Goal: Task Accomplishment & Management: Manage account settings

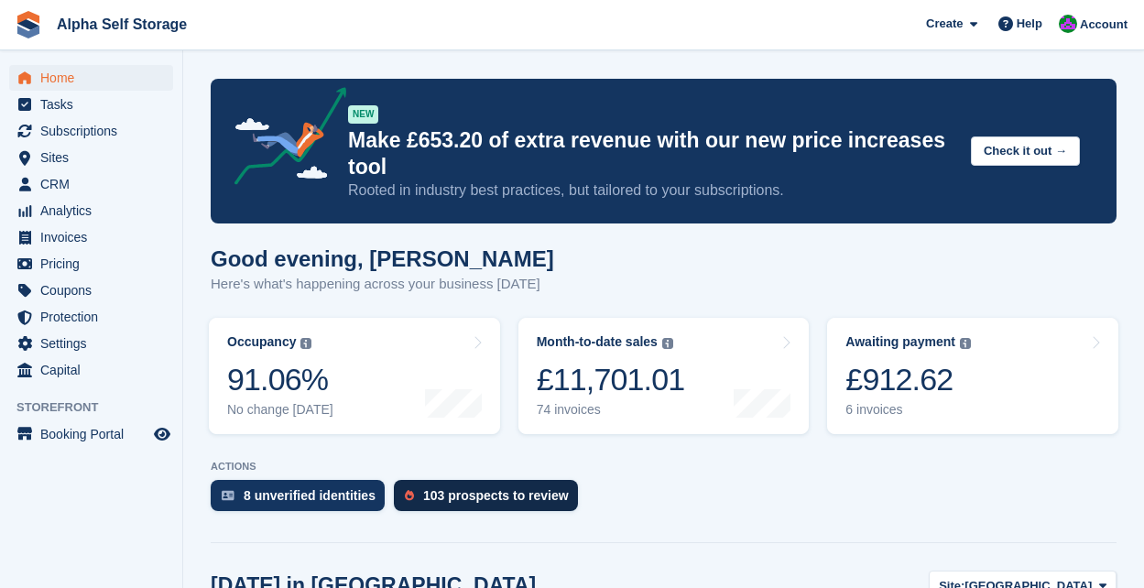
click at [511, 492] on div "103 prospects to review" at bounding box center [496, 495] width 146 height 15
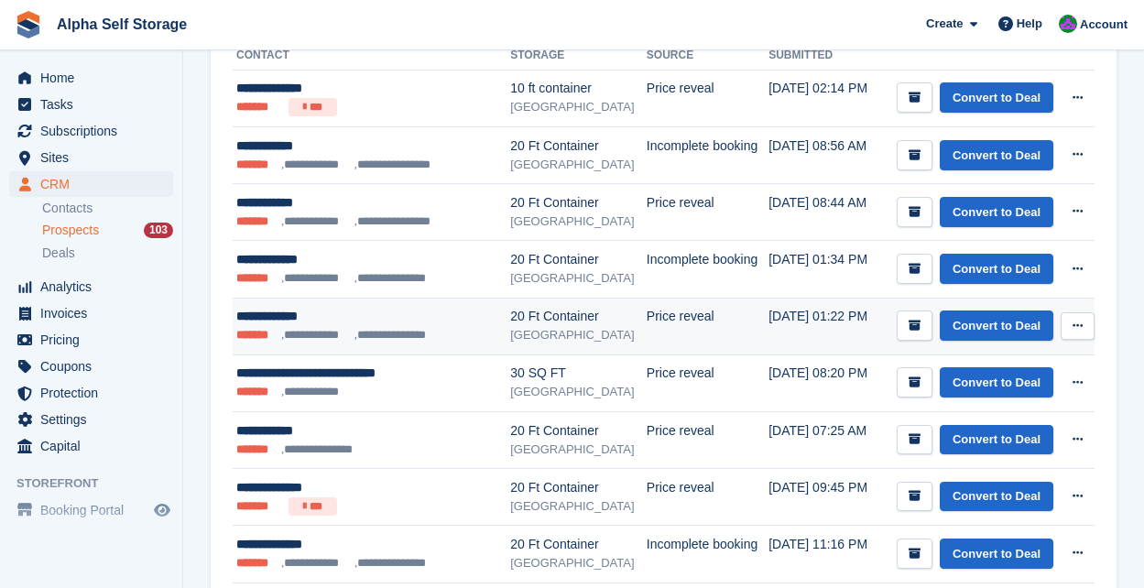
scroll to position [228, 0]
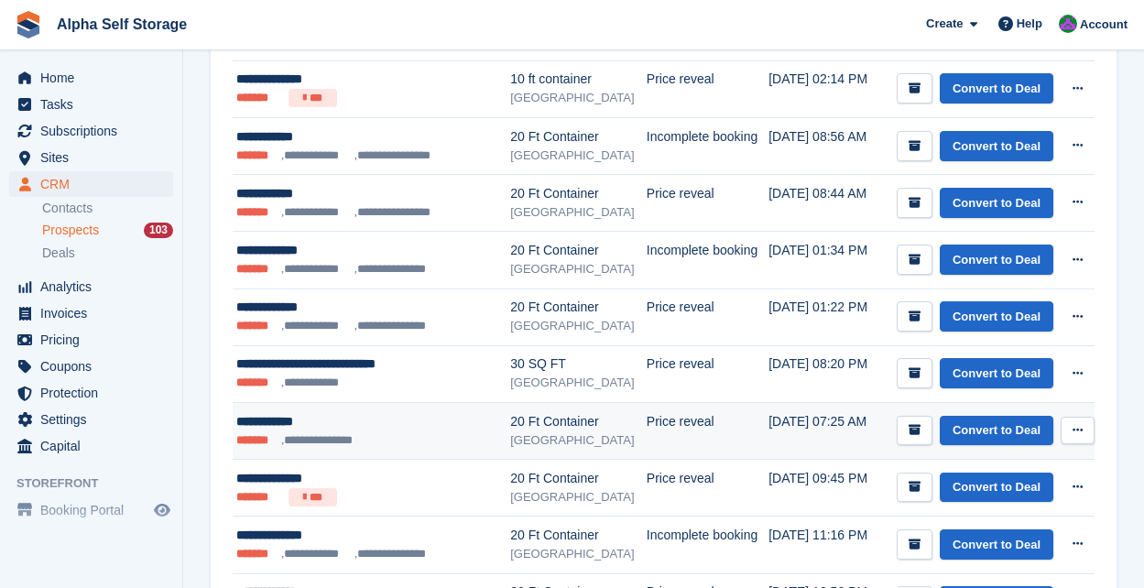
click at [1078, 433] on icon at bounding box center [1078, 430] width 10 height 12
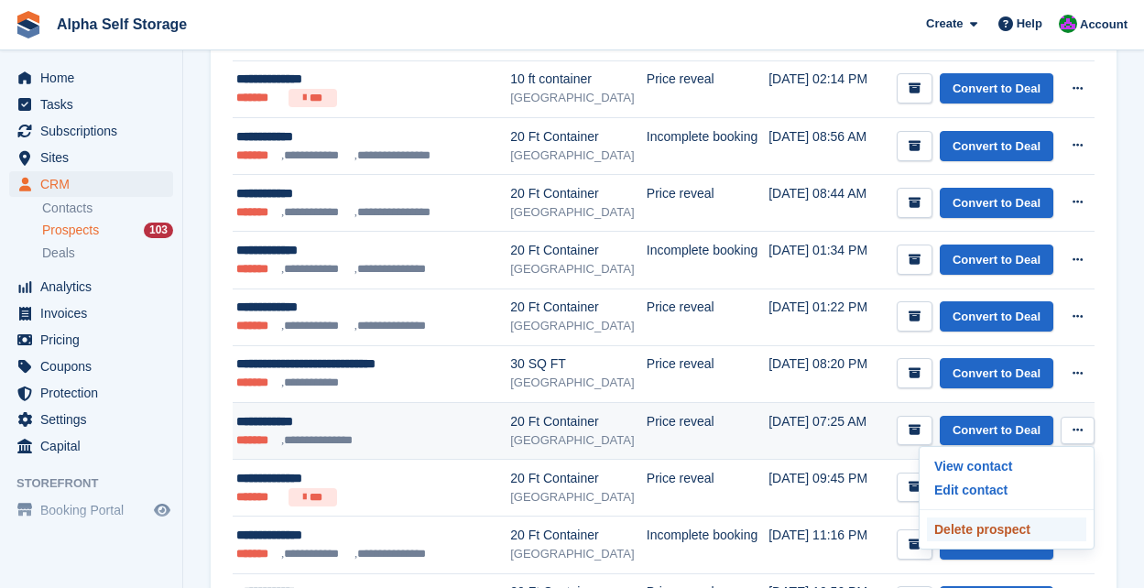
click at [1035, 526] on p "Delete prospect" at bounding box center [1006, 530] width 159 height 24
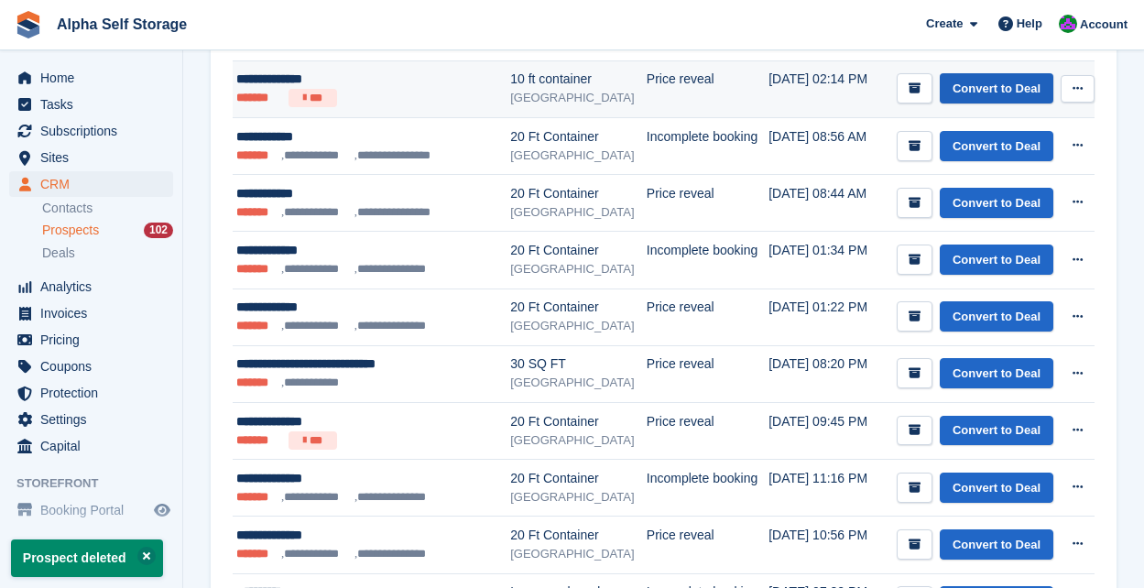
scroll to position [0, 0]
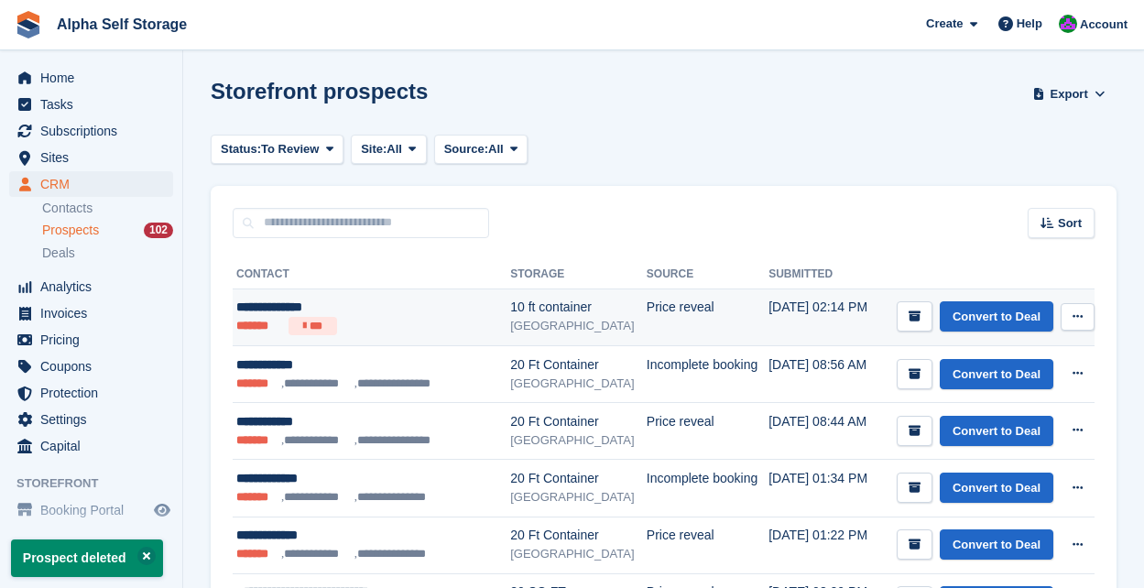
click at [1080, 312] on icon at bounding box center [1078, 317] width 10 height 12
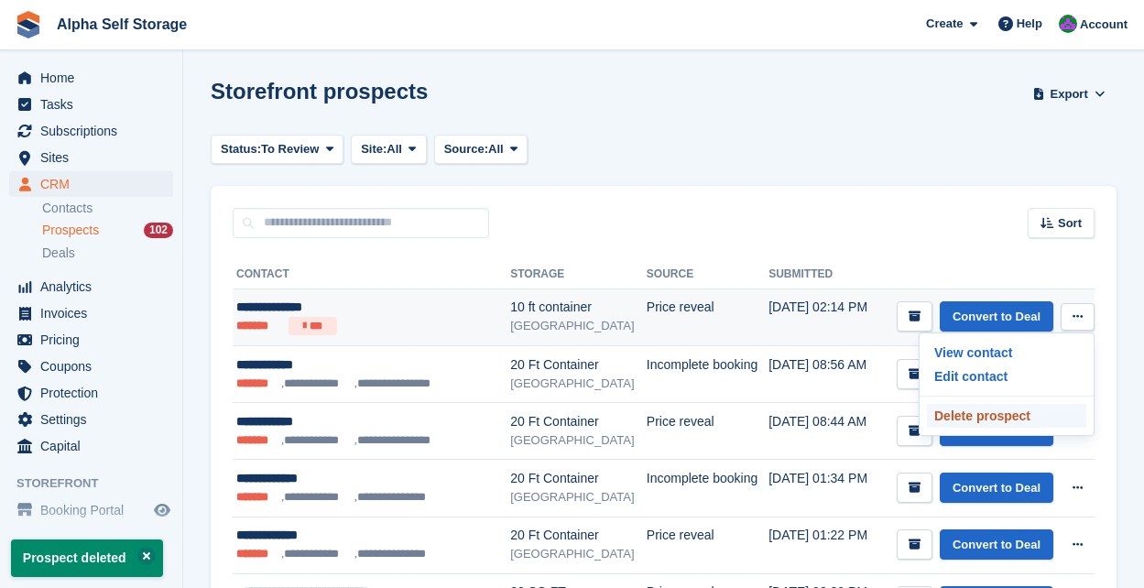
click at [1045, 419] on p "Delete prospect" at bounding box center [1006, 416] width 159 height 24
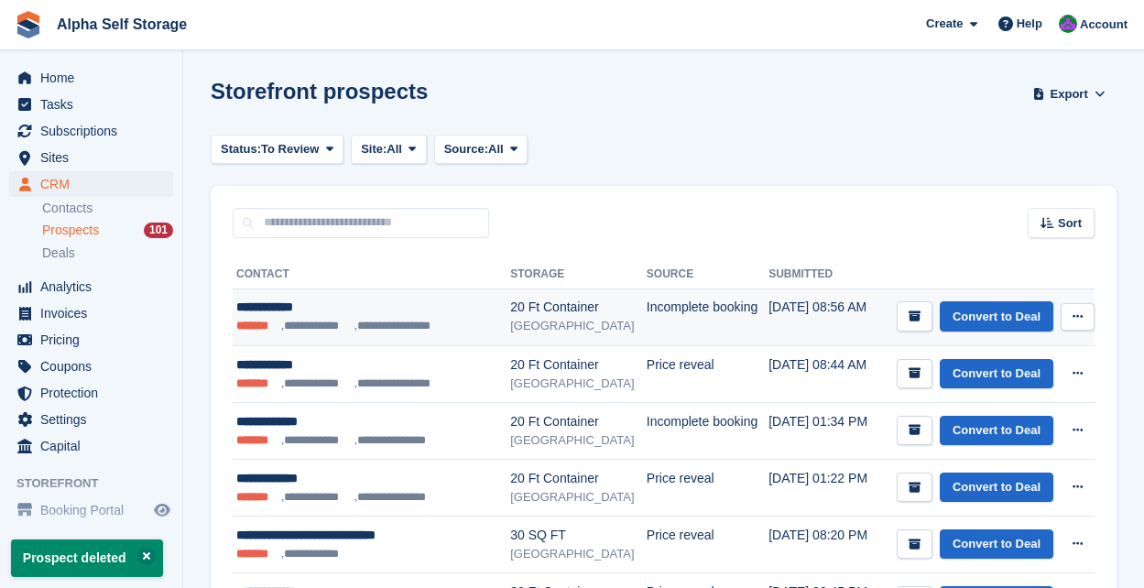
click at [1086, 337] on td "Convert to Deal View contact Edit contact Delete prospect" at bounding box center [986, 317] width 217 height 57
click at [1082, 329] on button at bounding box center [1078, 316] width 34 height 27
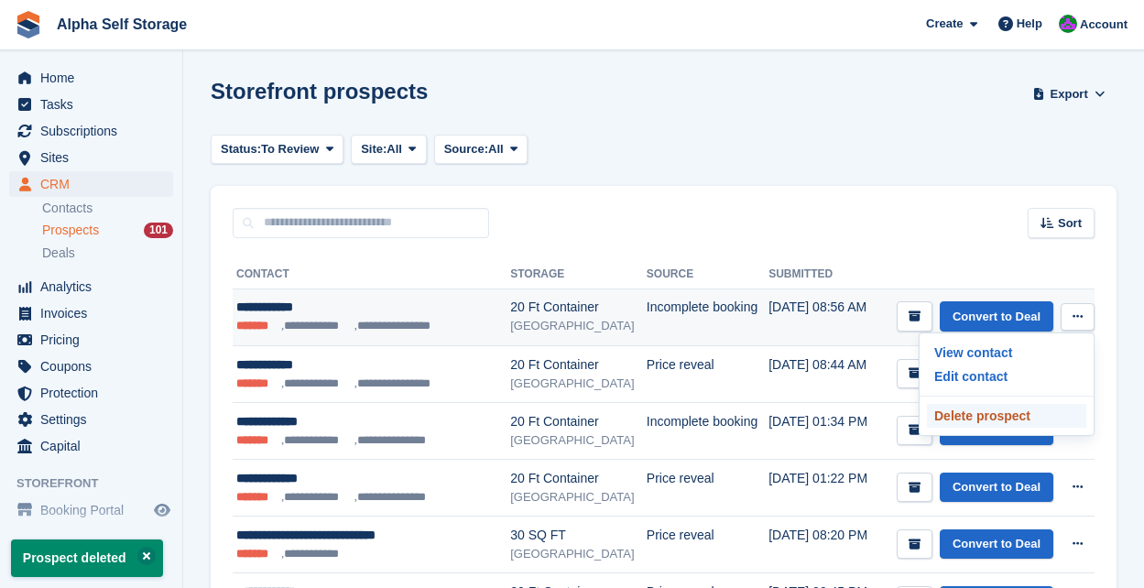
click at [1012, 413] on p "Delete prospect" at bounding box center [1006, 416] width 159 height 24
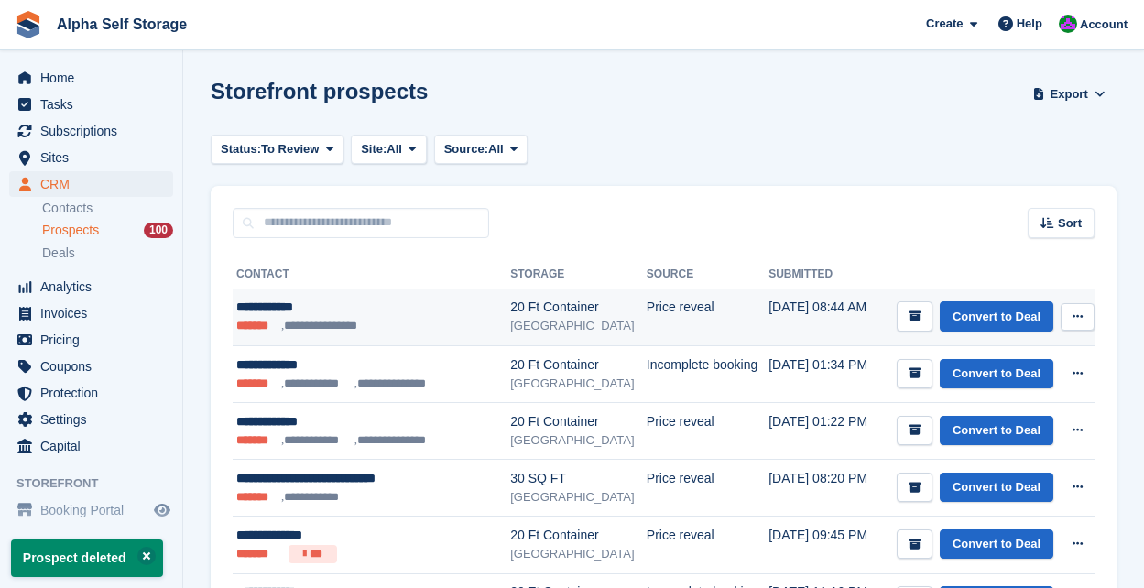
click at [1077, 306] on button at bounding box center [1078, 316] width 34 height 27
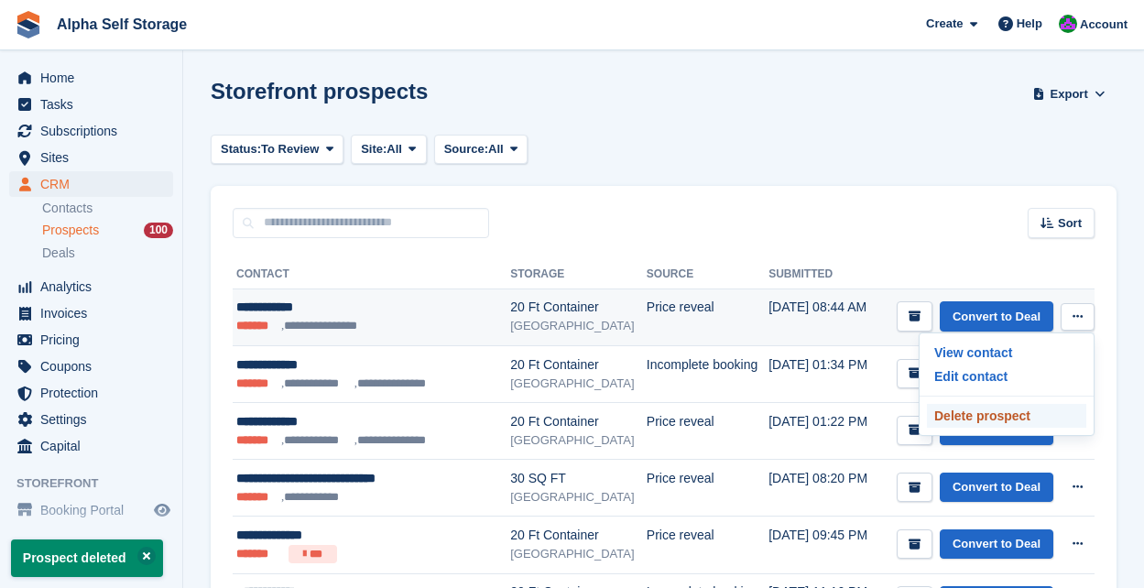
click at [1018, 417] on p "Delete prospect" at bounding box center [1006, 416] width 159 height 24
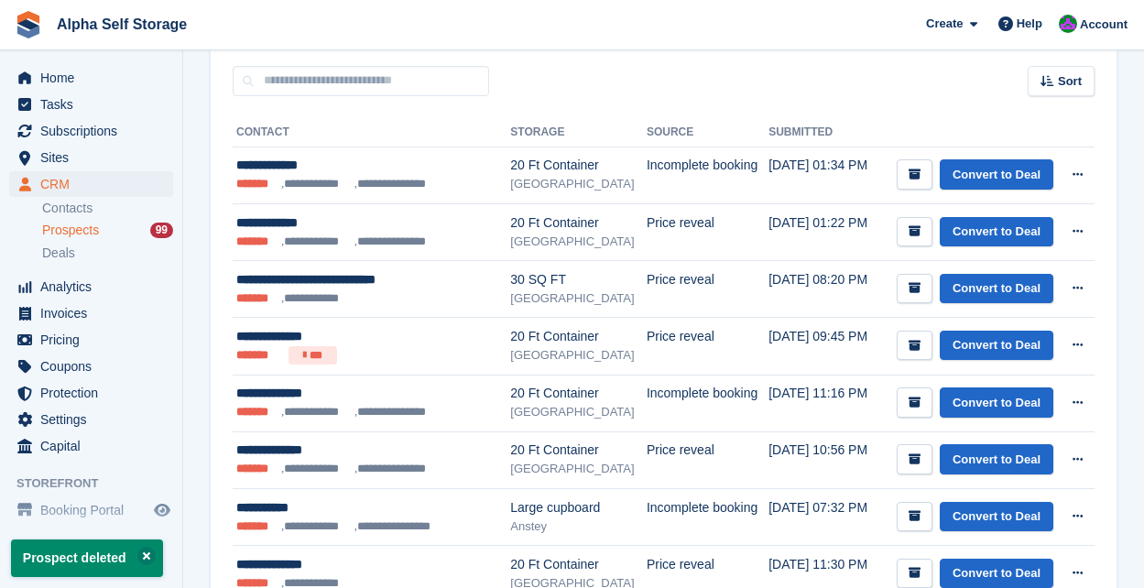
scroll to position [148, 0]
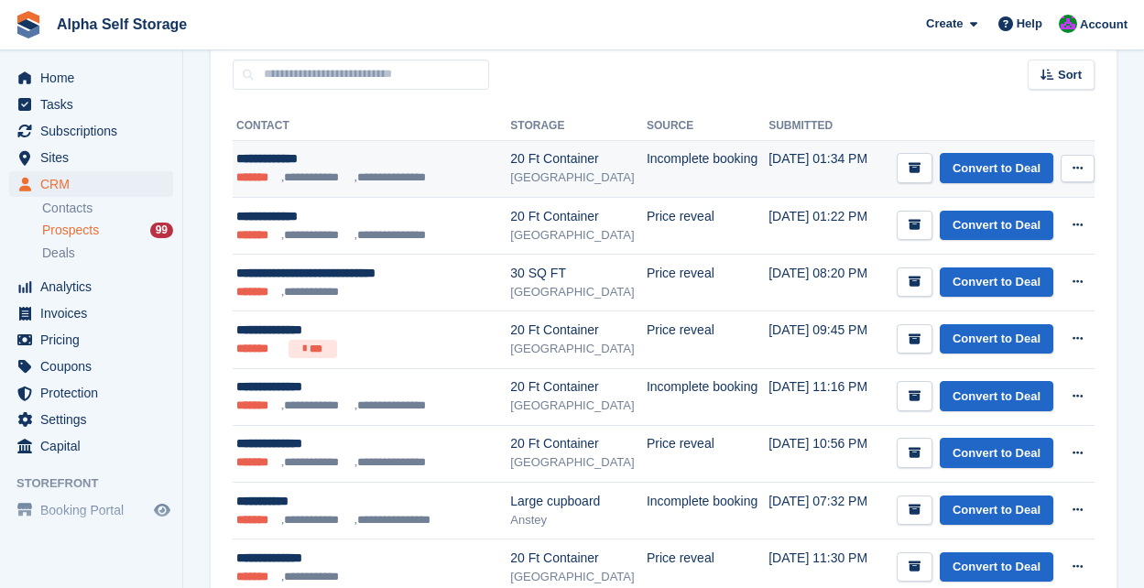
click at [1078, 165] on icon at bounding box center [1078, 168] width 10 height 12
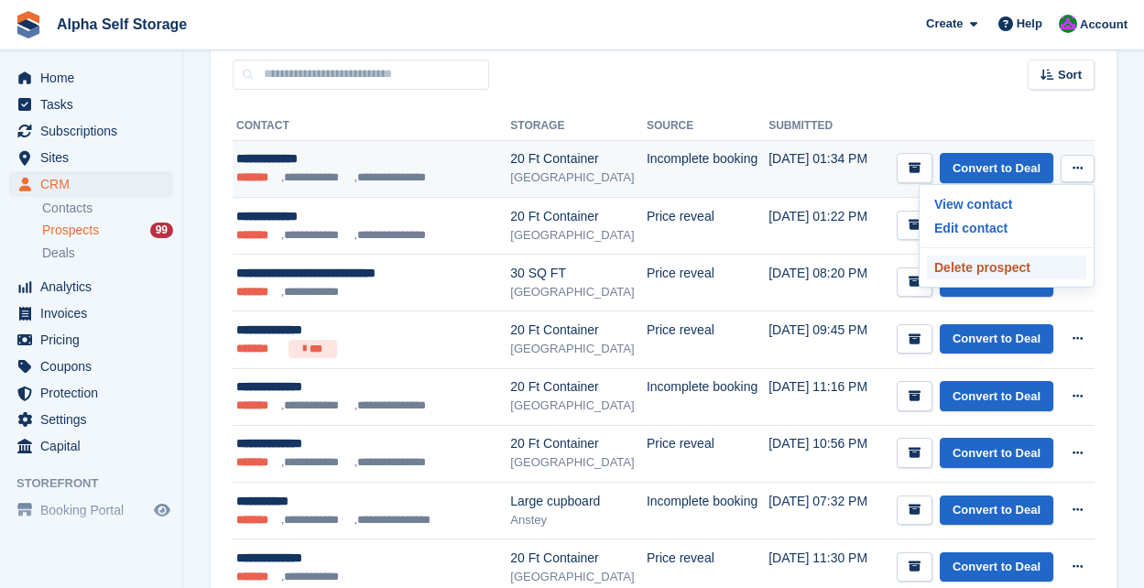
click at [1037, 265] on p "Delete prospect" at bounding box center [1006, 268] width 159 height 24
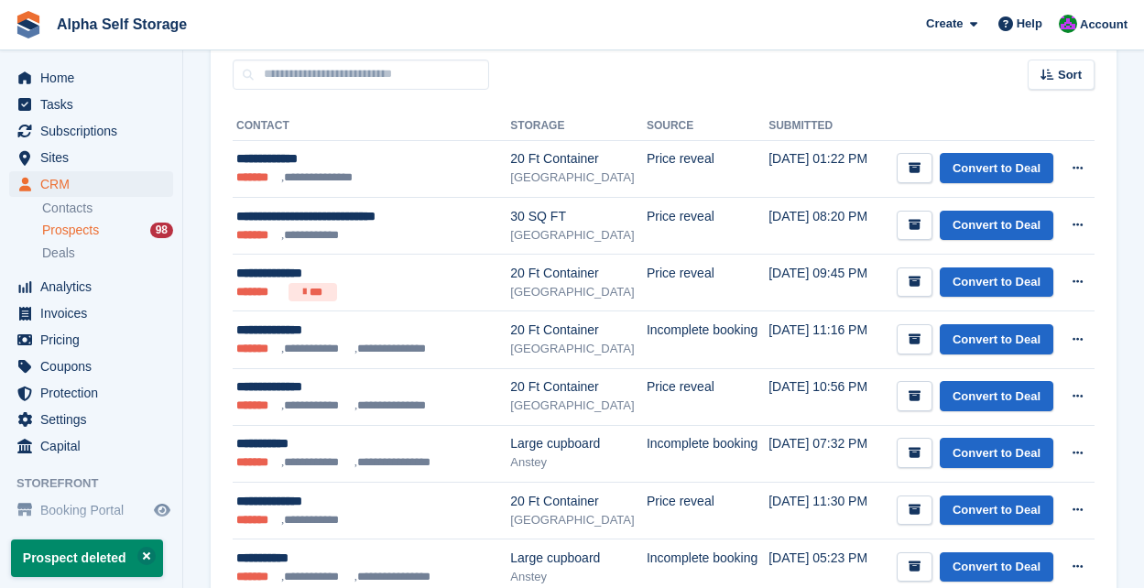
scroll to position [0, 0]
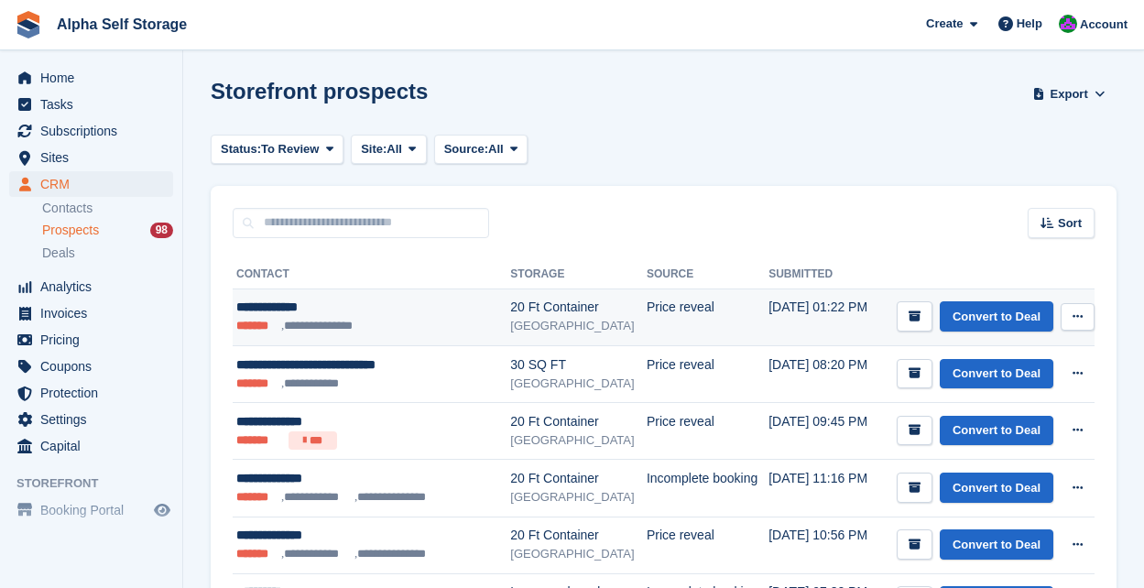
click at [1067, 315] on button at bounding box center [1078, 316] width 34 height 27
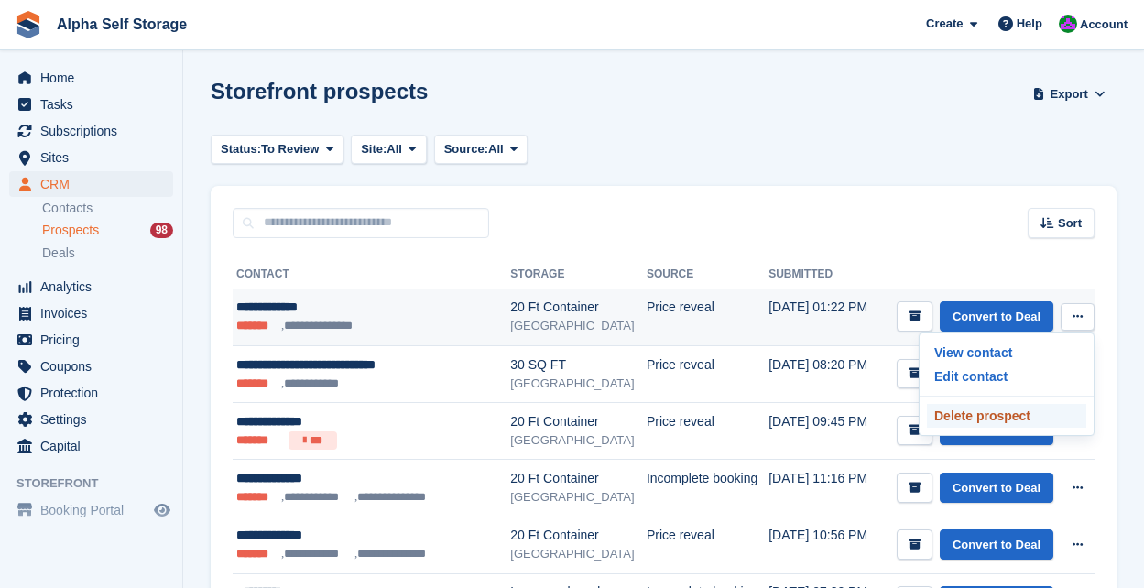
click at [1002, 419] on p "Delete prospect" at bounding box center [1006, 416] width 159 height 24
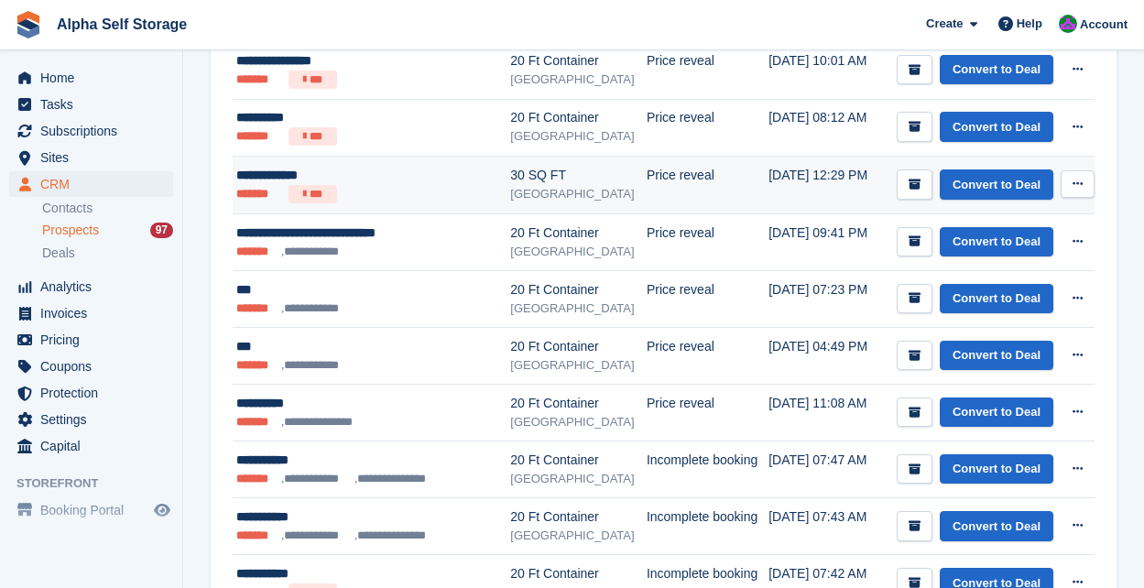
scroll to position [762, 0]
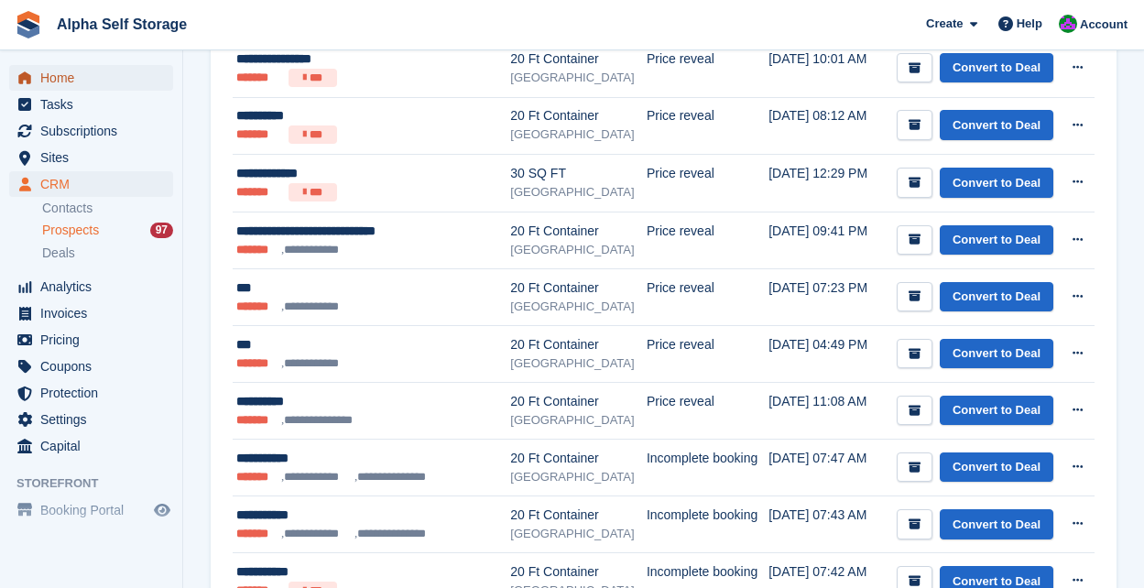
click at [49, 71] on span "Home" at bounding box center [95, 78] width 110 height 26
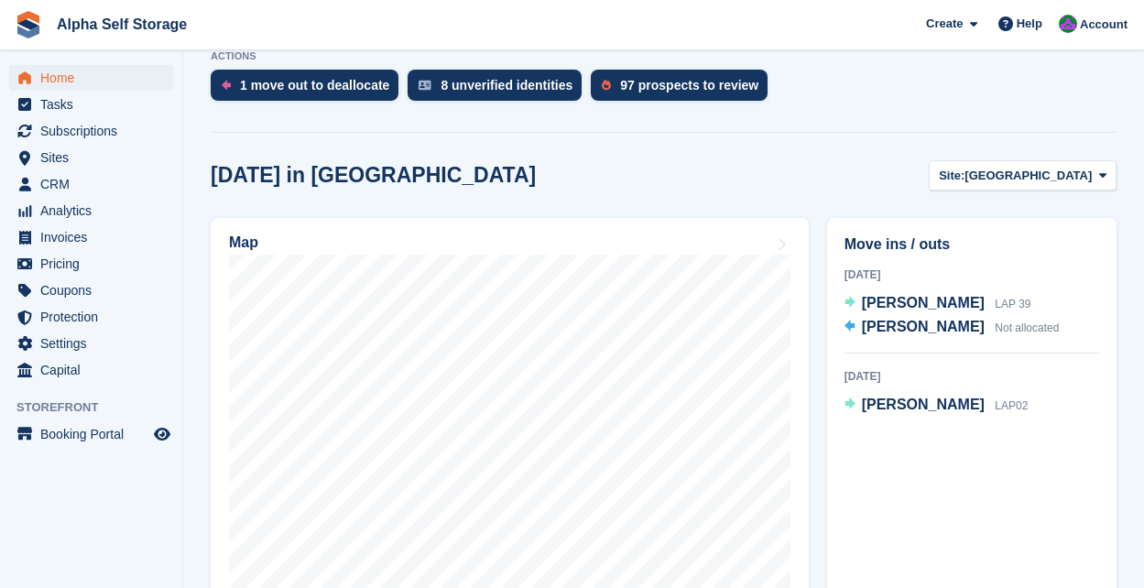
scroll to position [414, 0]
